Goal: Find specific page/section: Find specific page/section

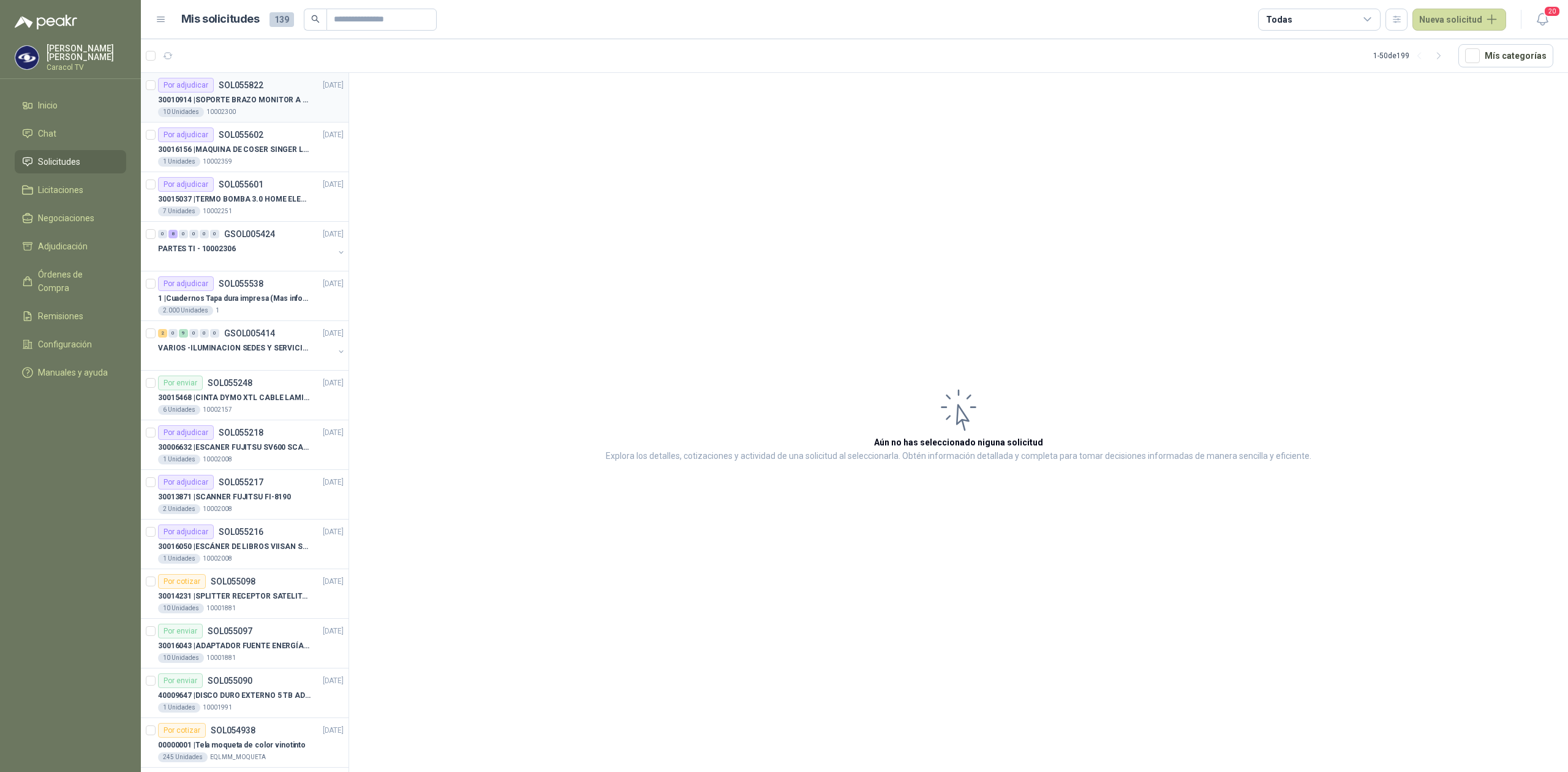
click at [272, 106] on p "30010914 | SOPORTE BRAZO MONITOR A ESCRITORIO NBF80" at bounding box center [234, 99] width 153 height 12
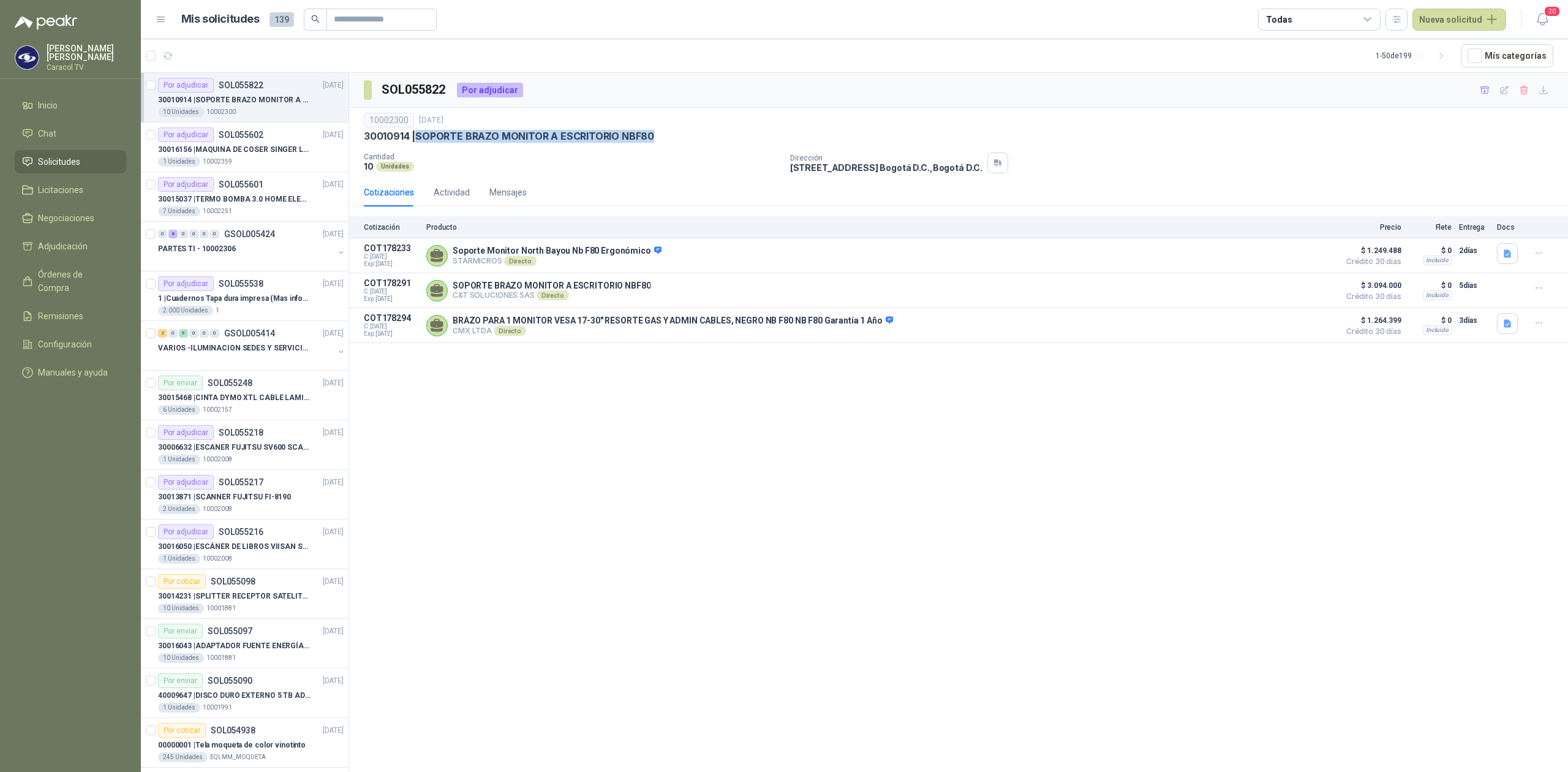
drag, startPoint x: 652, startPoint y: 137, endPoint x: 417, endPoint y: 142, distance: 235.1
click at [417, 142] on p "30010914 | SOPORTE BRAZO MONITOR A ESCRITORIO NBF80" at bounding box center [509, 136] width 290 height 13
copy p "SOPORTE BRAZO MONITOR A ESCRITORIO NBF80"
click at [59, 20] on img at bounding box center [45, 22] width 62 height 15
click at [64, 44] on p "[PERSON_NAME]" at bounding box center [86, 52] width 79 height 17
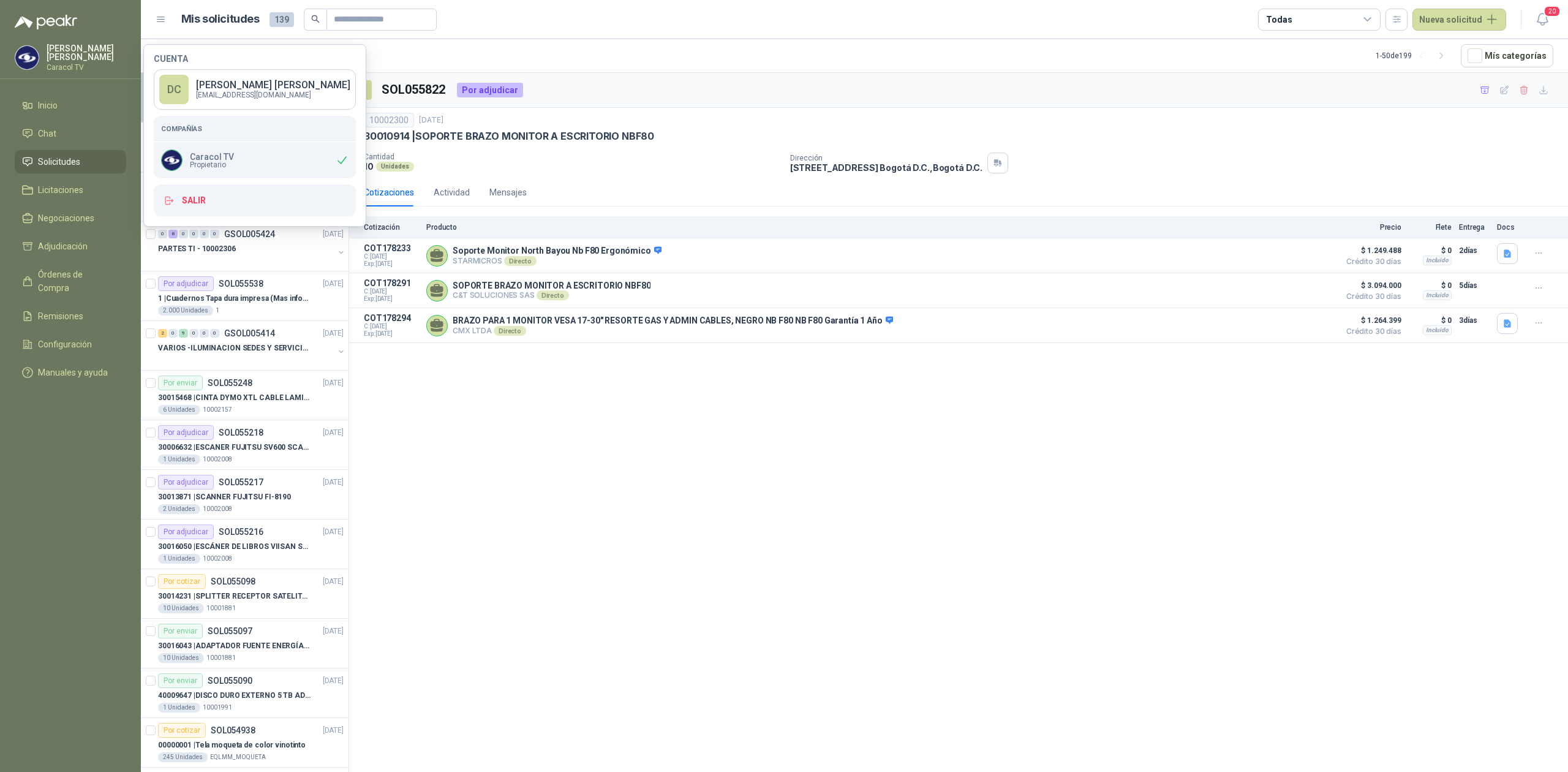
click at [64, 52] on p "[PERSON_NAME]" at bounding box center [86, 52] width 79 height 17
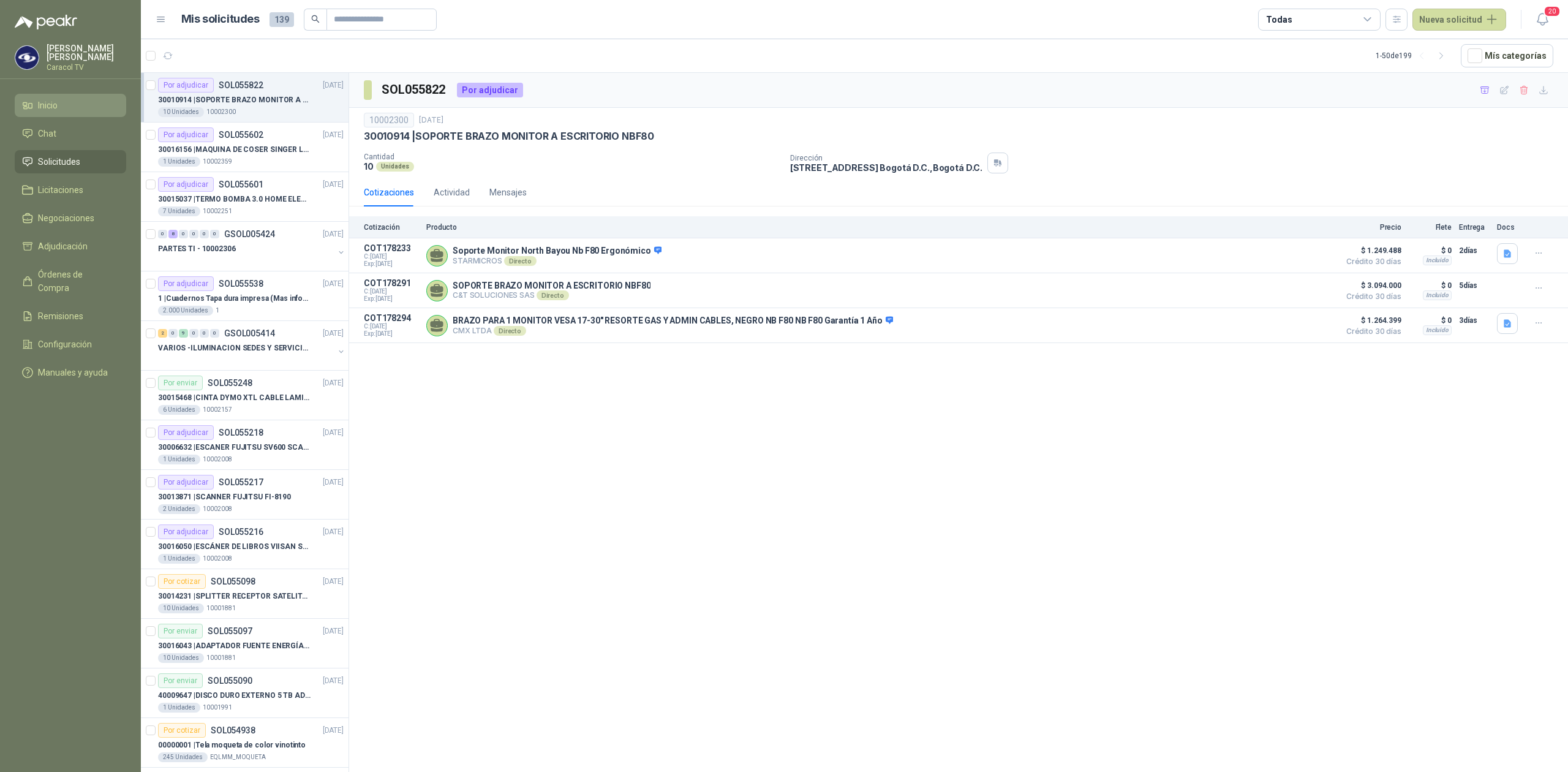
click at [56, 106] on span "Inicio" at bounding box center [47, 105] width 19 height 13
